Goal: Transaction & Acquisition: Book appointment/travel/reservation

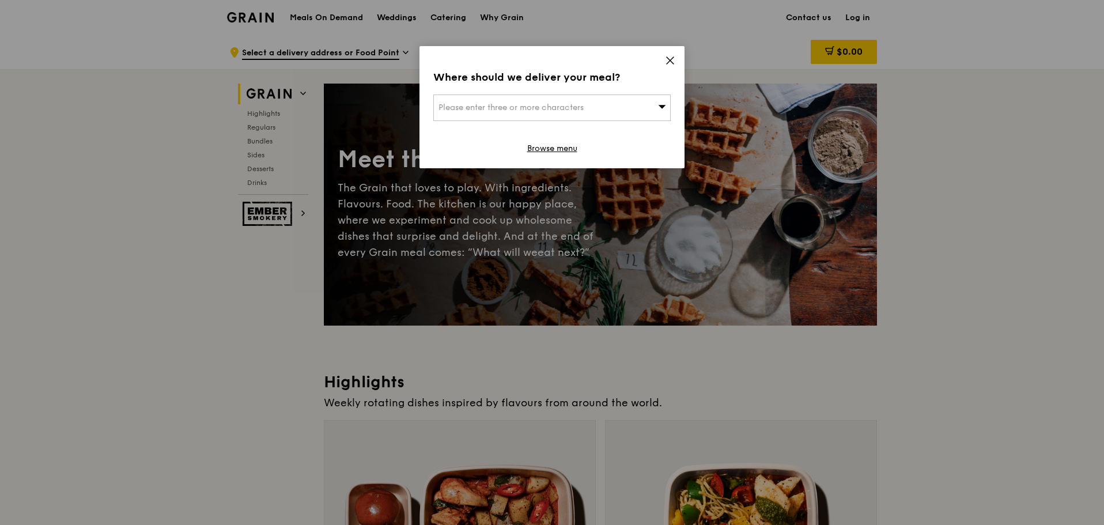
click at [669, 60] on icon at bounding box center [670, 60] width 7 height 7
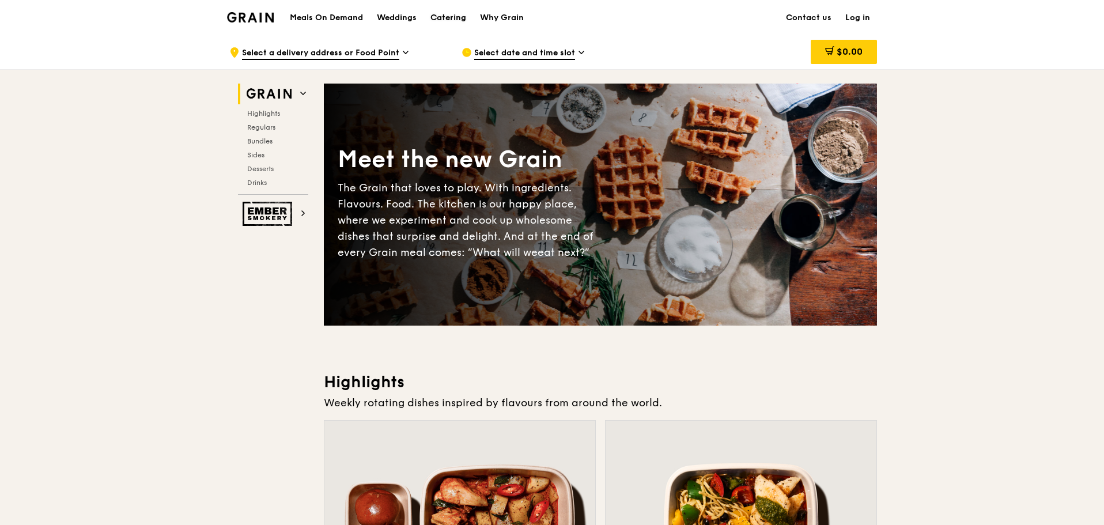
click at [450, 22] on div "Catering" at bounding box center [449, 18] width 36 height 35
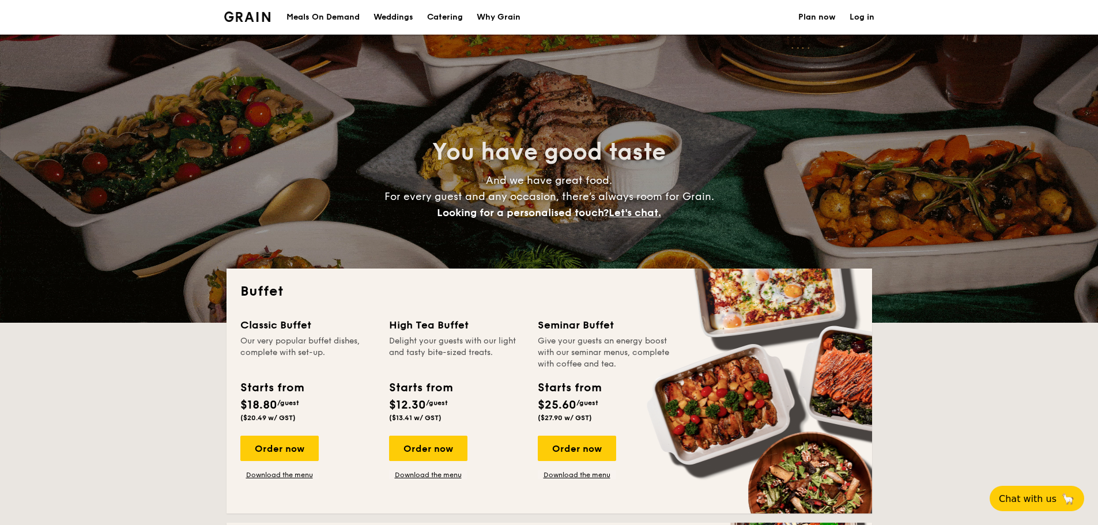
select select
click at [338, 19] on div "Meals On Demand" at bounding box center [322, 17] width 73 height 35
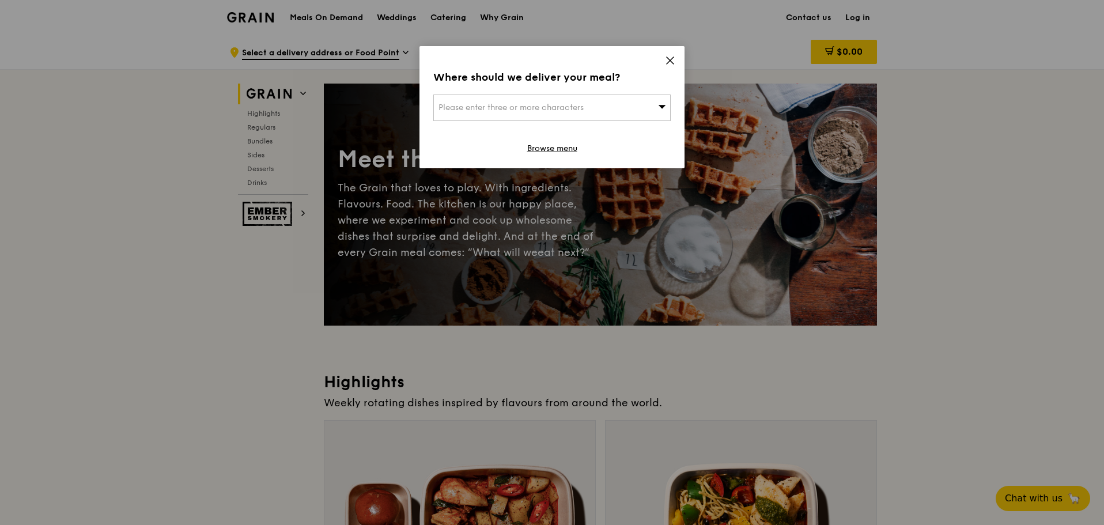
click at [673, 59] on icon at bounding box center [670, 60] width 10 height 10
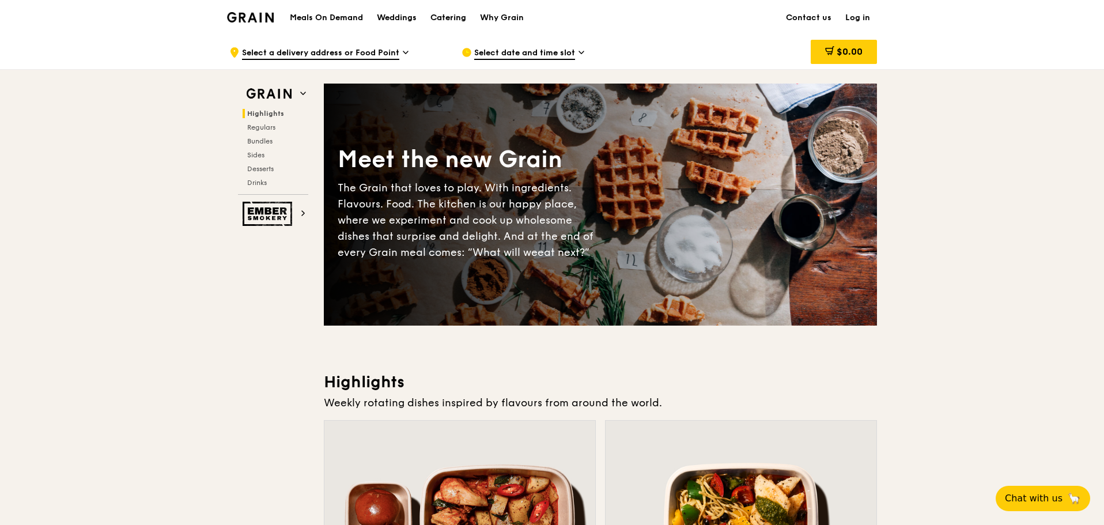
click at [441, 17] on div "Catering" at bounding box center [449, 18] width 36 height 35
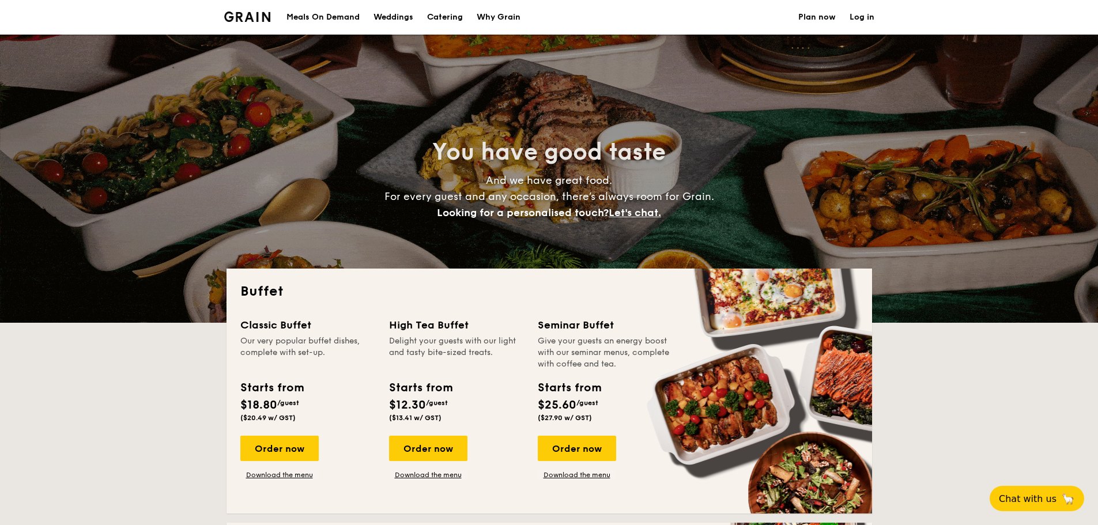
select select
click at [441, 20] on h1 "Catering" at bounding box center [445, 17] width 36 height 35
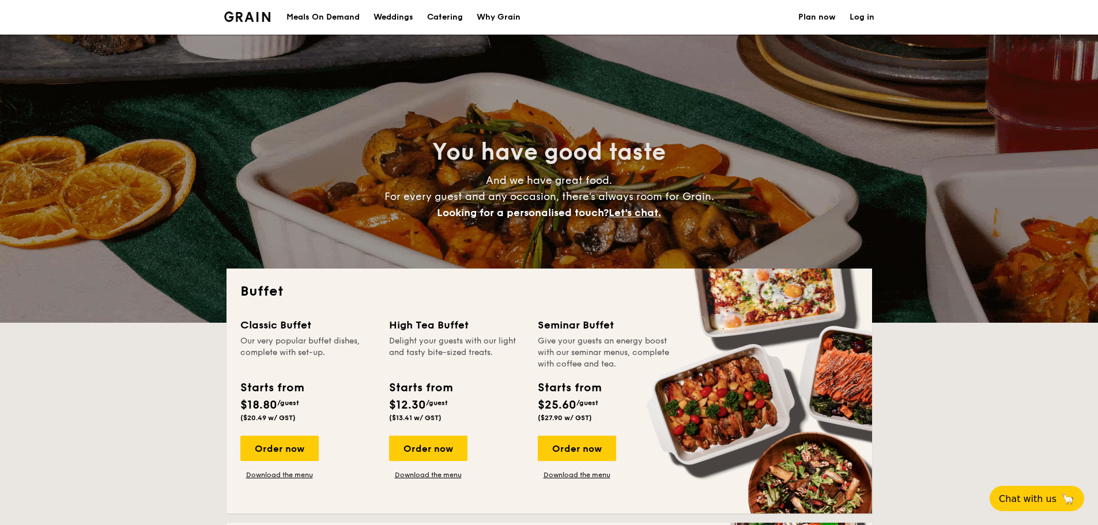
click at [447, 21] on h1 "Catering" at bounding box center [445, 17] width 36 height 35
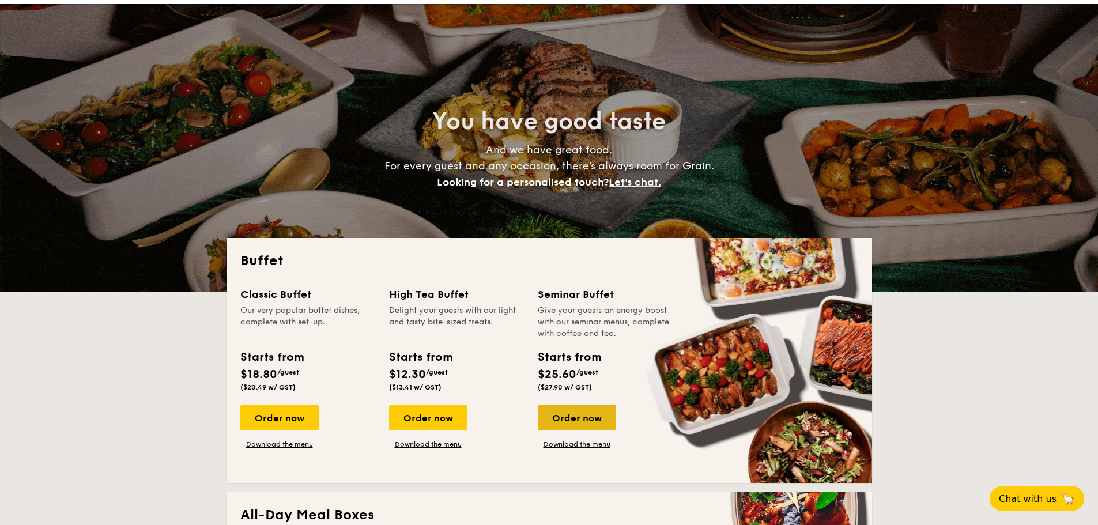
scroll to position [58, 0]
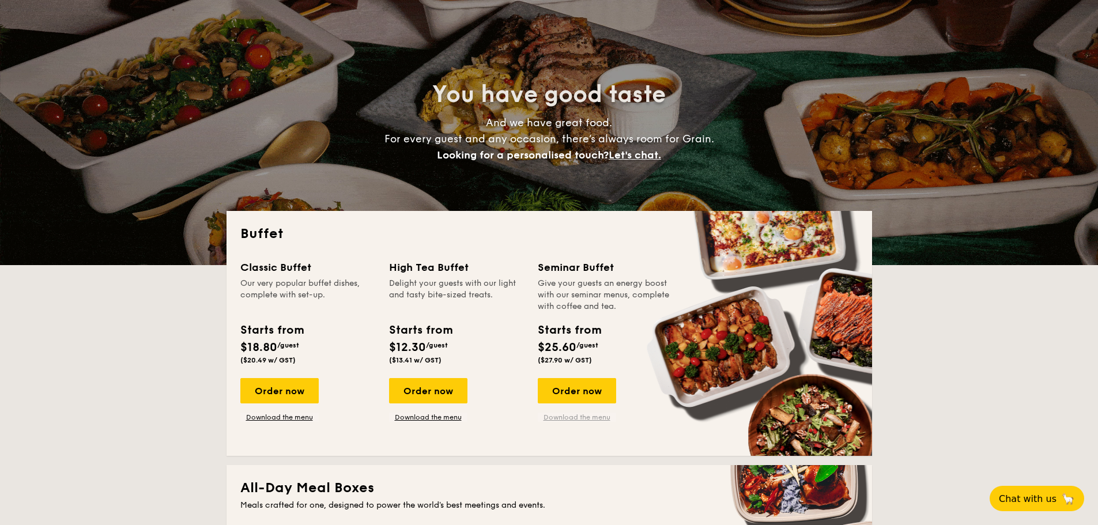
click at [576, 415] on link "Download the menu" at bounding box center [577, 417] width 78 height 9
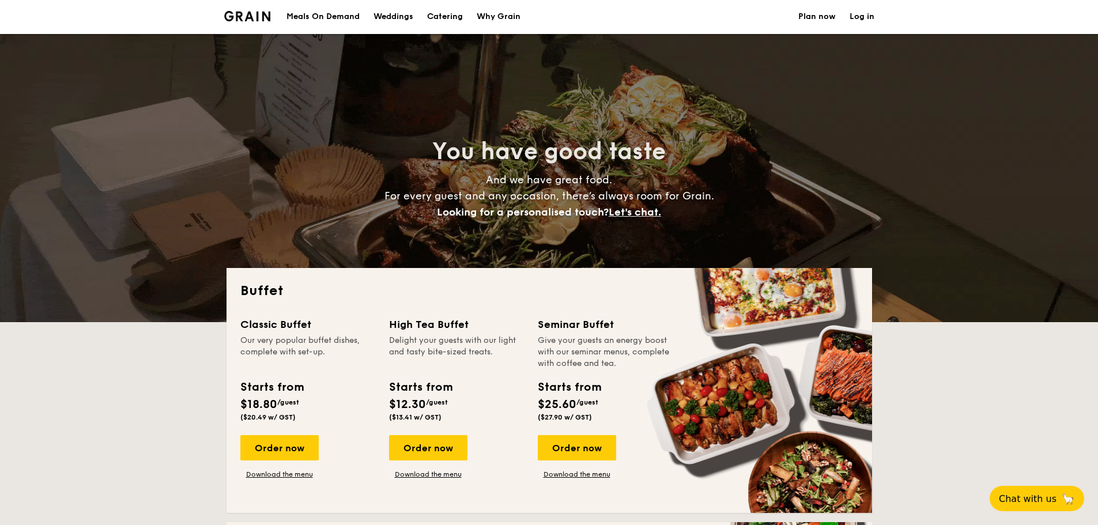
scroll to position [0, 0]
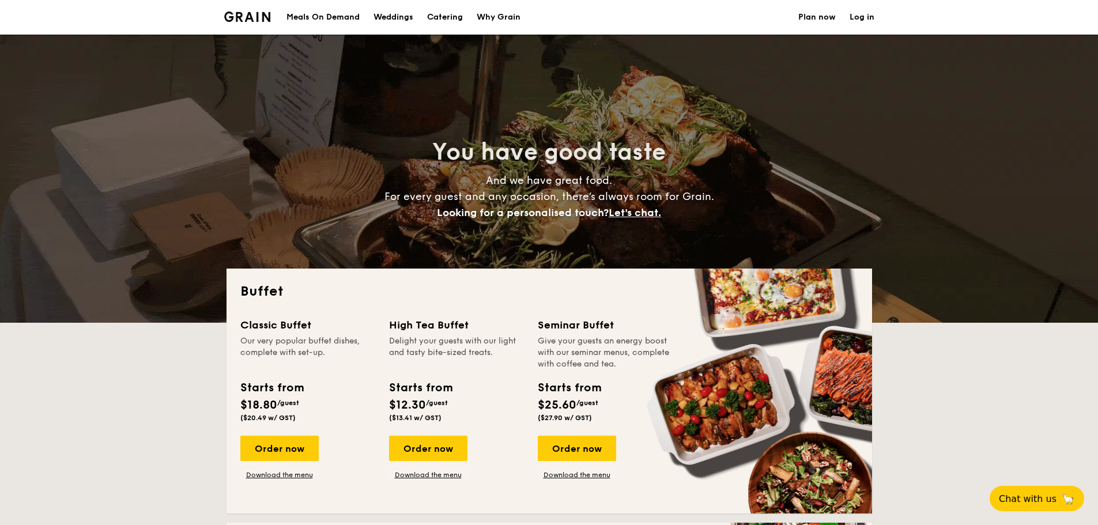
click at [454, 17] on h1 "Catering" at bounding box center [445, 17] width 36 height 35
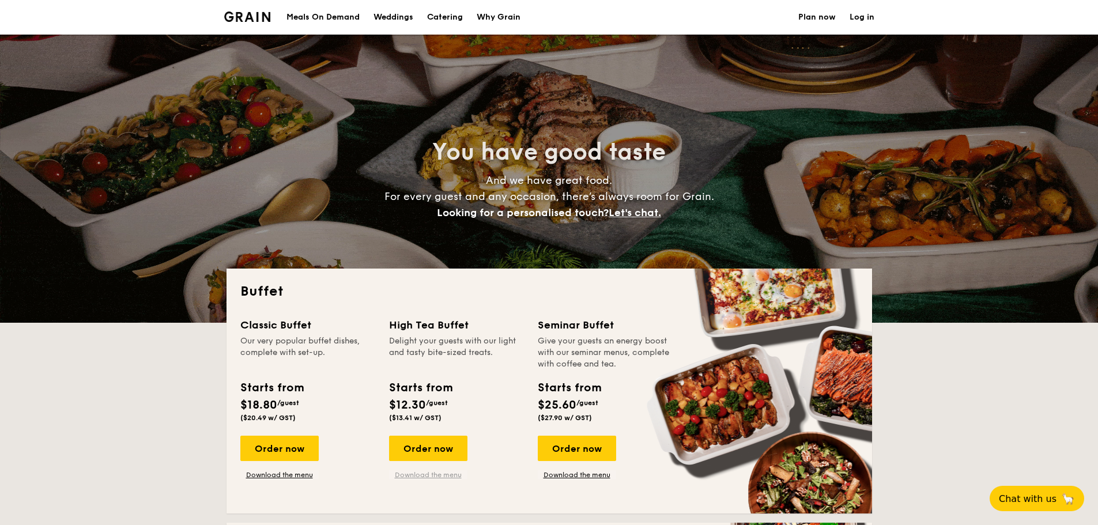
click at [407, 477] on link "Download the menu" at bounding box center [428, 474] width 78 height 9
click at [443, 18] on h1 "Catering" at bounding box center [445, 17] width 36 height 35
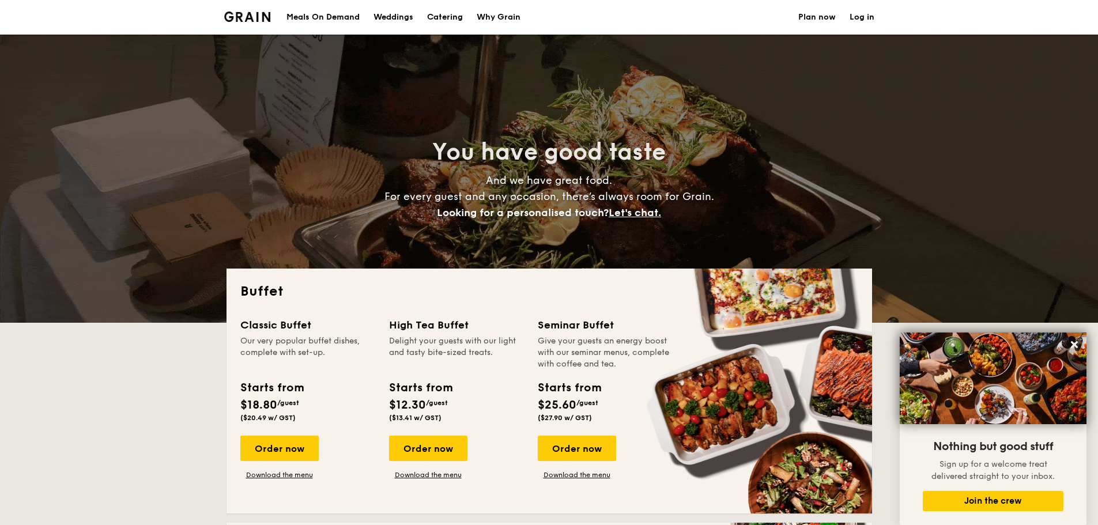
click at [338, 19] on div "Meals On Demand" at bounding box center [322, 17] width 73 height 35
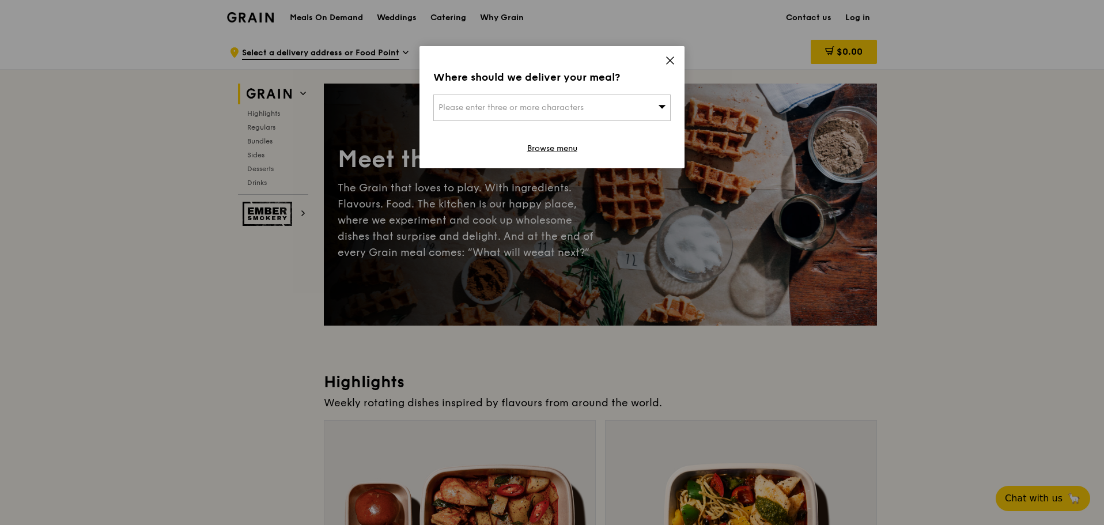
click at [679, 62] on div "Where should we deliver your meal? Please enter three or more characters Browse…" at bounding box center [552, 107] width 265 height 122
click at [669, 62] on icon at bounding box center [670, 60] width 7 height 7
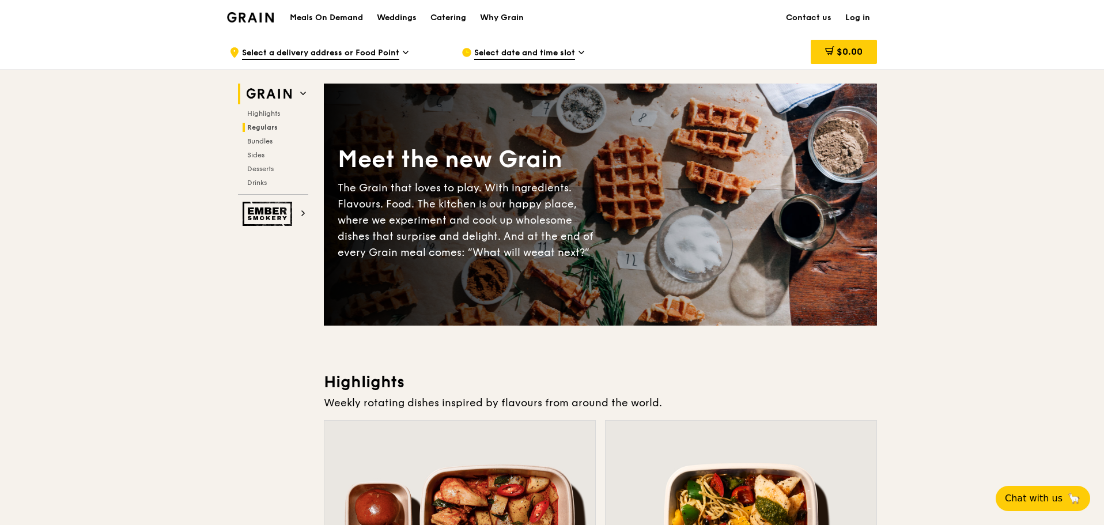
click at [272, 131] on h2 "Regulars" at bounding box center [276, 127] width 66 height 9
click at [454, 19] on div "Catering" at bounding box center [449, 18] width 36 height 35
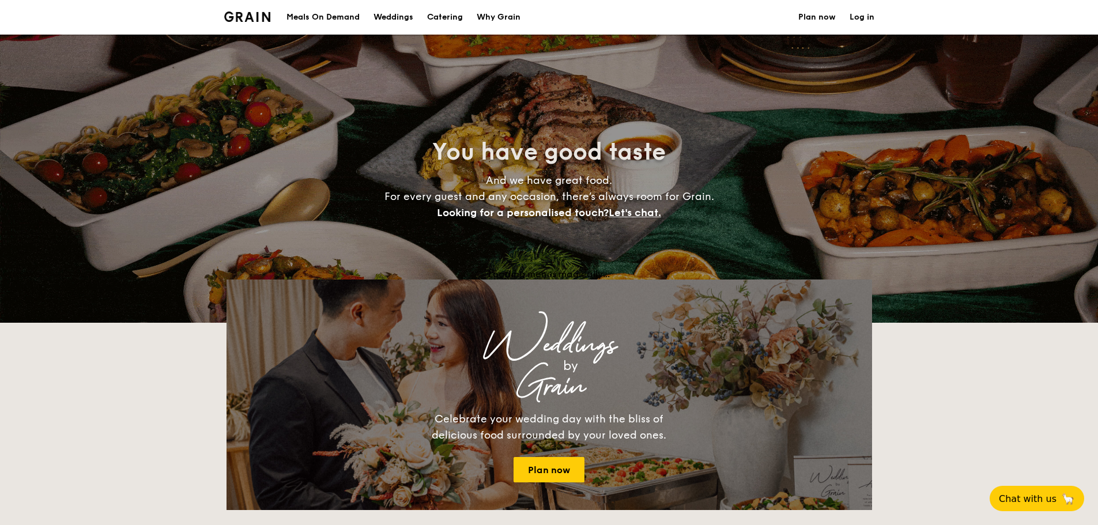
select select
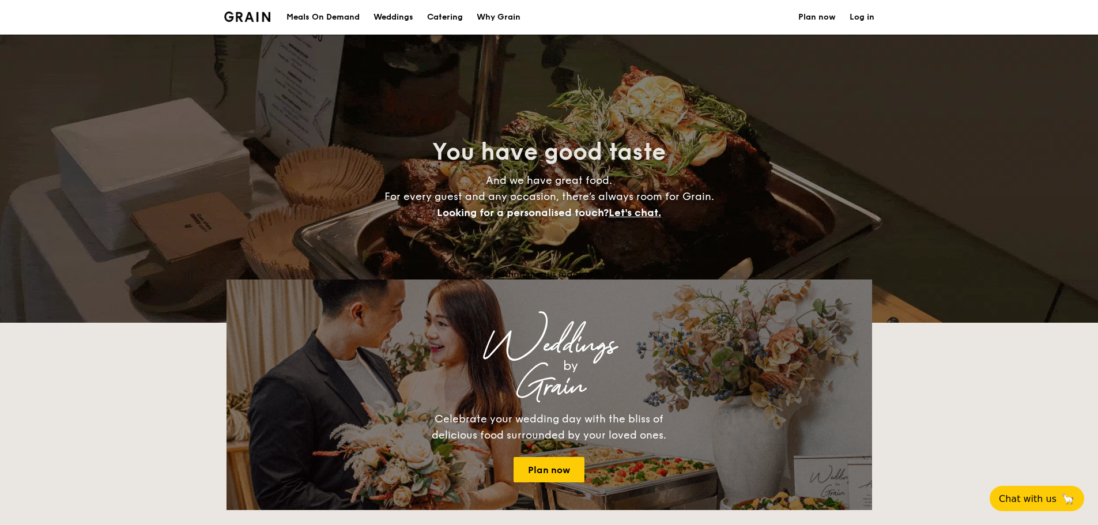
click at [318, 18] on div "Meals On Demand" at bounding box center [322, 17] width 73 height 35
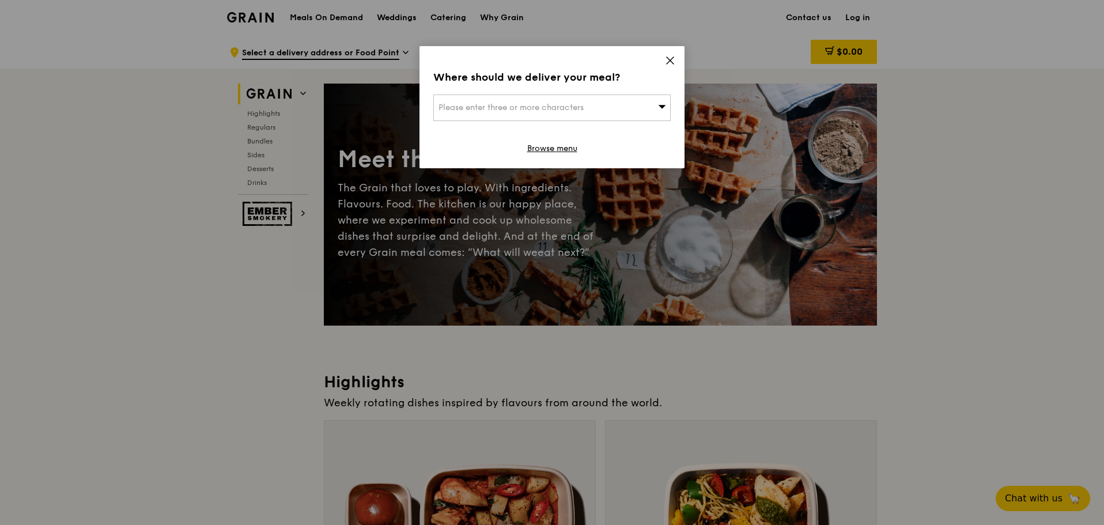
click at [677, 62] on div "Where should we deliver your meal? Please enter three or more characters Browse…" at bounding box center [552, 107] width 265 height 122
click at [673, 61] on icon at bounding box center [670, 60] width 10 height 10
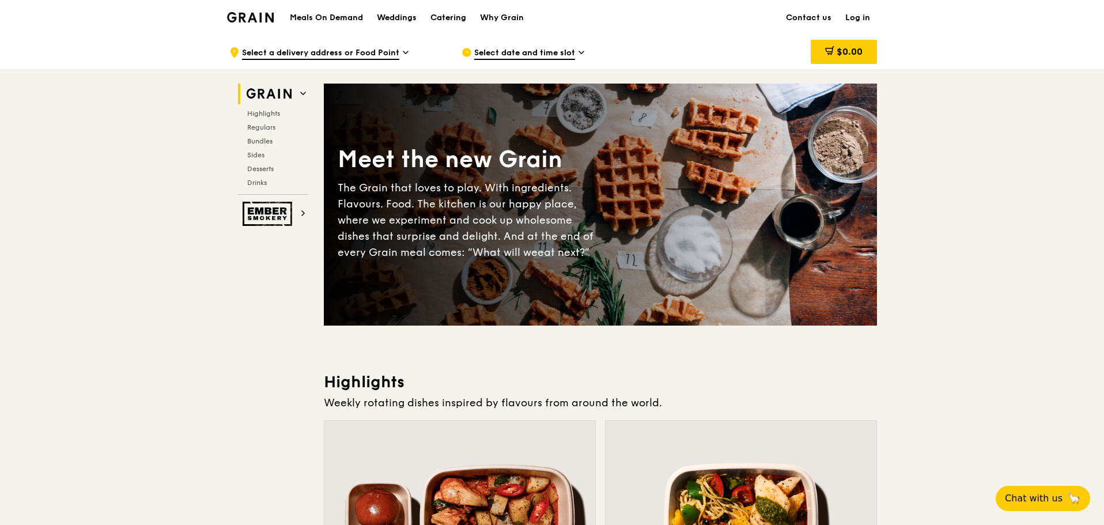
click at [455, 18] on div "Catering" at bounding box center [449, 18] width 36 height 35
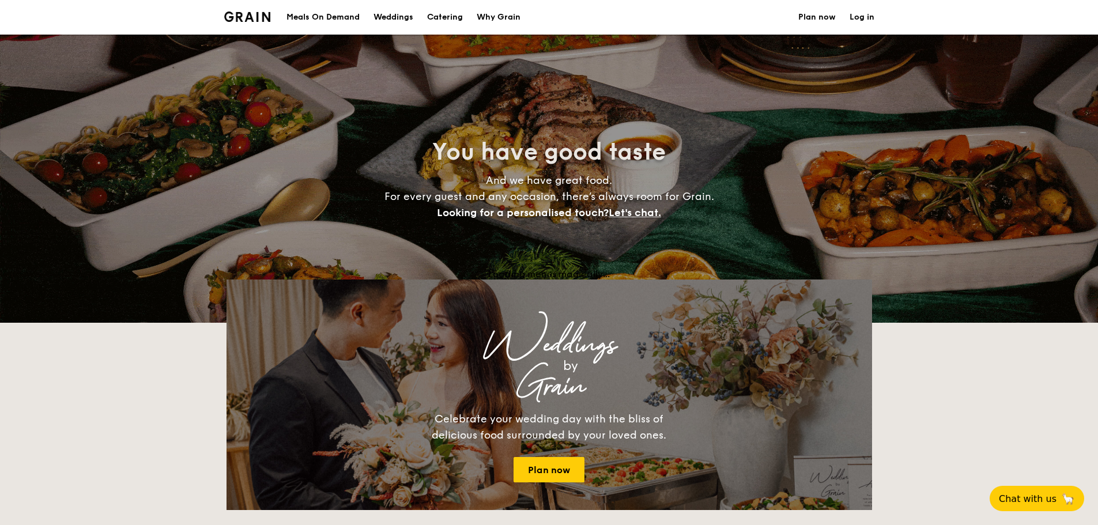
select select
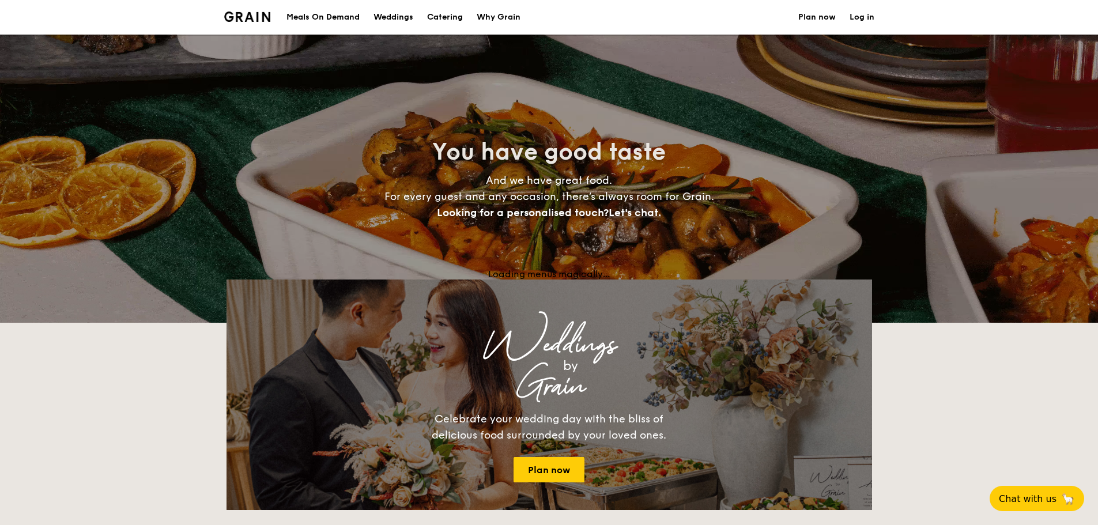
click at [253, 18] on img at bounding box center [247, 17] width 47 height 10
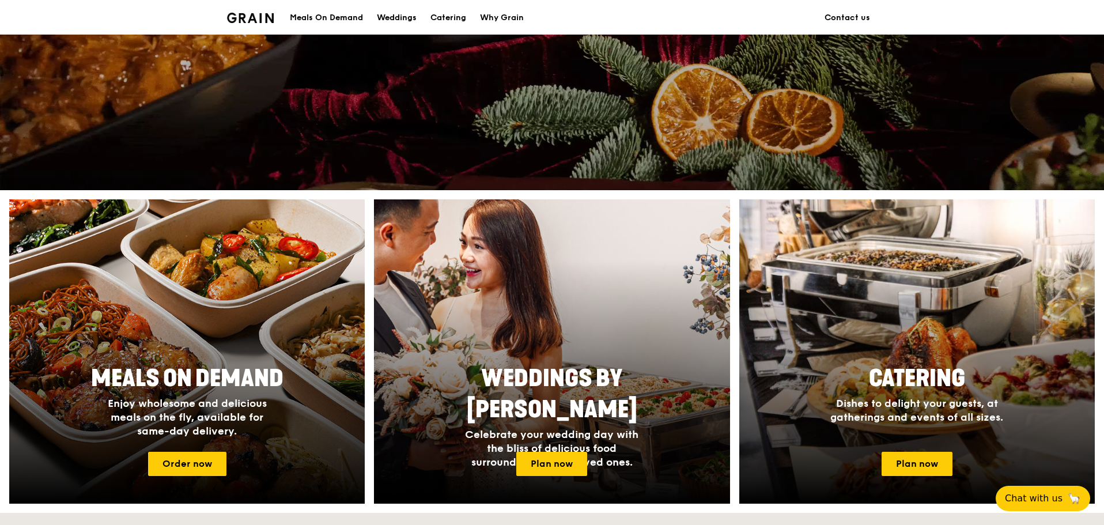
scroll to position [403, 0]
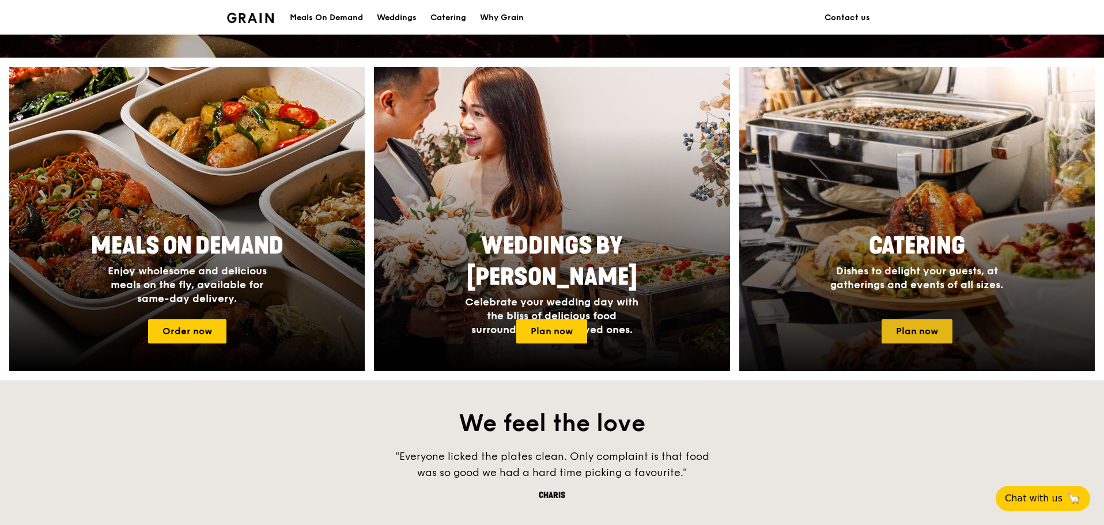
click at [906, 327] on link "Plan now" at bounding box center [917, 331] width 71 height 24
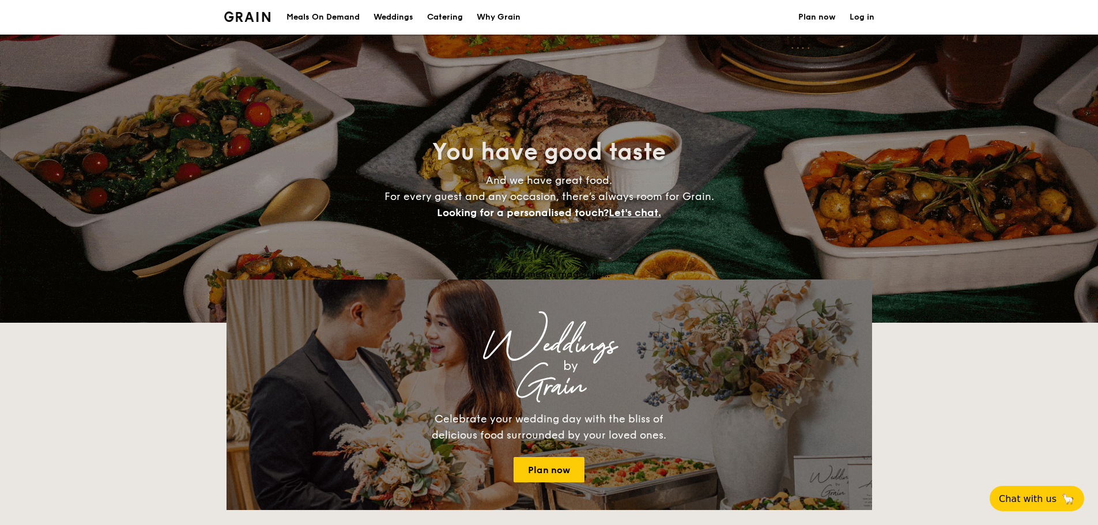
select select
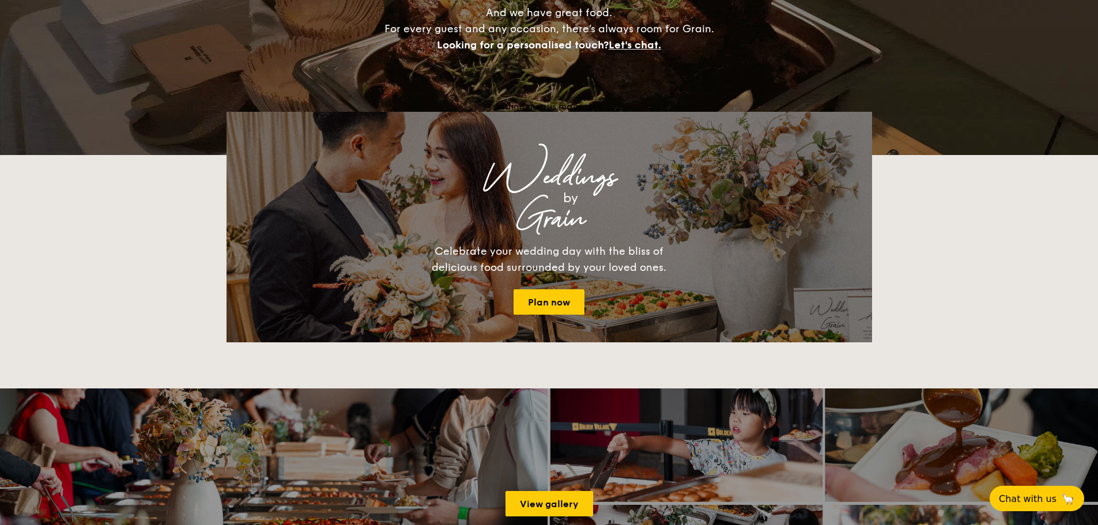
scroll to position [173, 0]
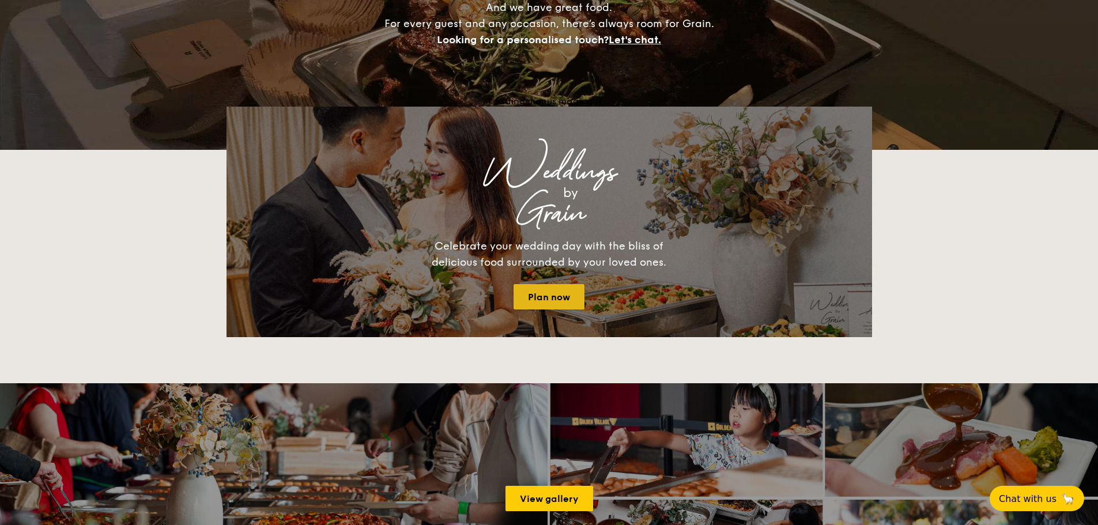
click at [542, 292] on link "Plan now" at bounding box center [549, 296] width 71 height 25
